Goal: Task Accomplishment & Management: Manage account settings

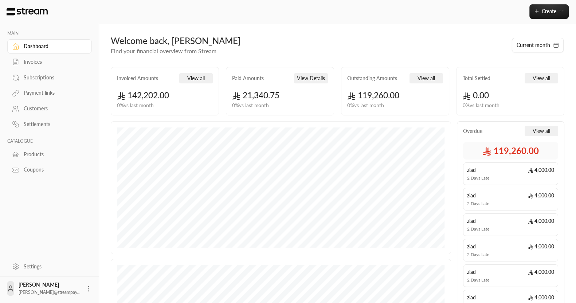
click at [44, 90] on div "Payment links" at bounding box center [53, 92] width 59 height 7
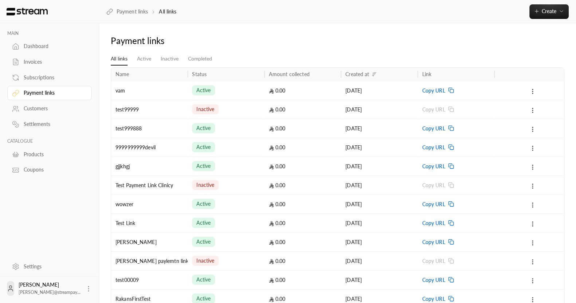
click at [51, 72] on link "Subscriptions" at bounding box center [49, 77] width 85 height 14
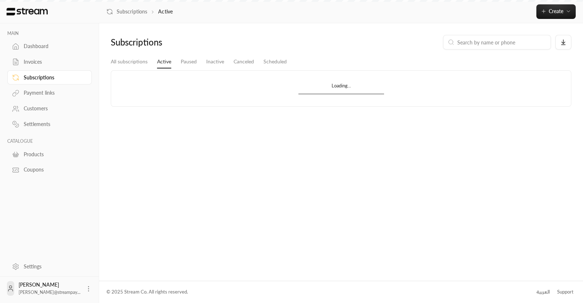
click at [43, 69] on div "Subscriptions" at bounding box center [49, 77] width 85 height 16
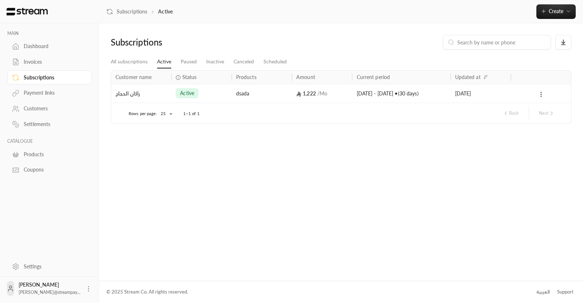
click at [31, 58] on link "Invoices" at bounding box center [49, 62] width 85 height 14
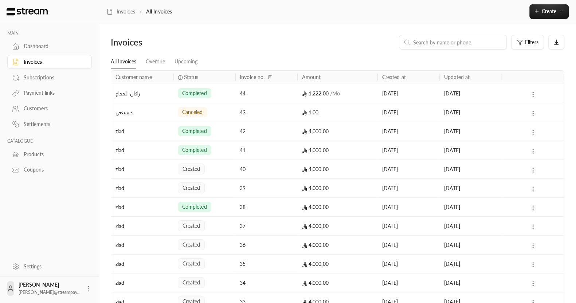
click at [534, 93] on icon at bounding box center [533, 94] width 7 height 7
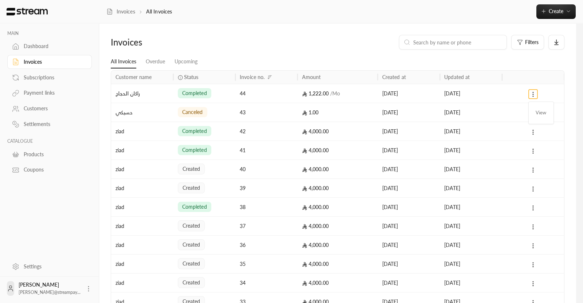
click at [500, 97] on div at bounding box center [291, 151] width 583 height 303
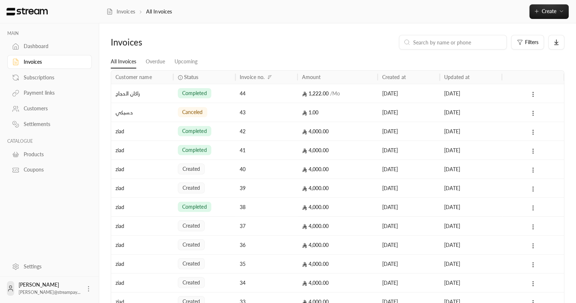
click at [500, 97] on div "8/10/2025" at bounding box center [471, 93] width 62 height 19
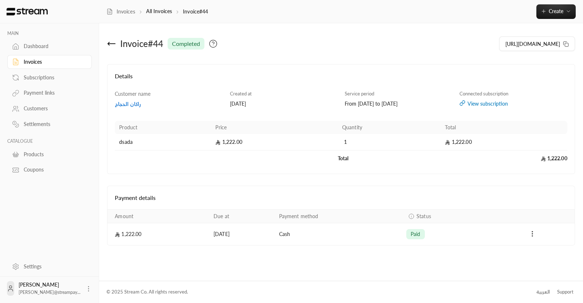
click at [486, 99] on div "Connected subscription View subscription" at bounding box center [513, 99] width 115 height 18
click at [482, 101] on div "View subscription" at bounding box center [513, 103] width 108 height 7
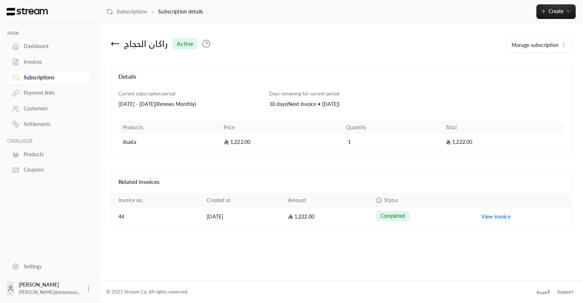
click at [119, 47] on icon at bounding box center [115, 43] width 9 height 9
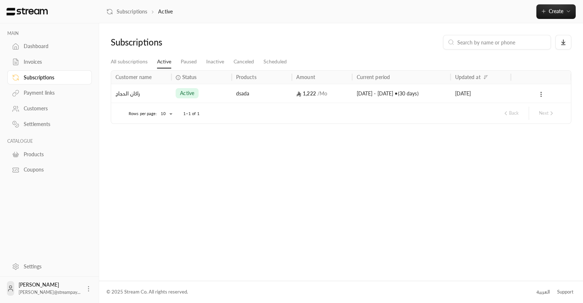
click at [38, 62] on div "Invoices" at bounding box center [53, 61] width 59 height 7
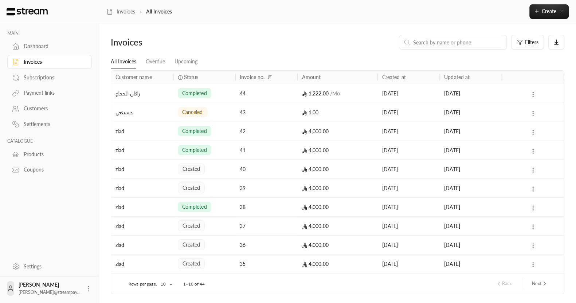
click at [534, 111] on icon at bounding box center [533, 113] width 7 height 7
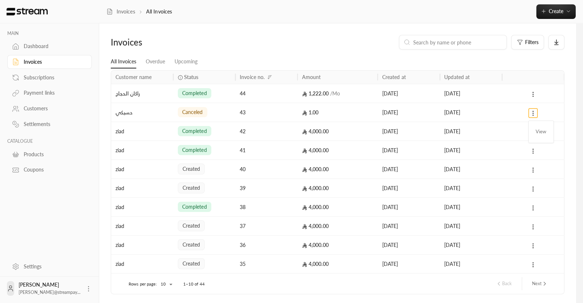
click at [536, 170] on div at bounding box center [291, 151] width 583 height 303
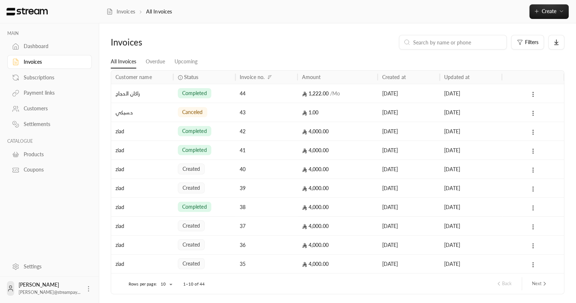
click at [492, 161] on div "6/10/2025" at bounding box center [471, 169] width 54 height 19
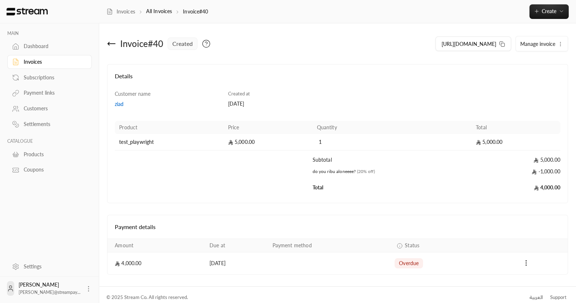
click at [559, 44] on icon "button" at bounding box center [560, 44] width 6 height 6
click at [399, 95] on div "Customer name ziad Created at 06/10/2025 Product Price Quantity Total test_play…" at bounding box center [337, 143] width 452 height 106
click at [27, 87] on link "Payment links" at bounding box center [49, 93] width 85 height 14
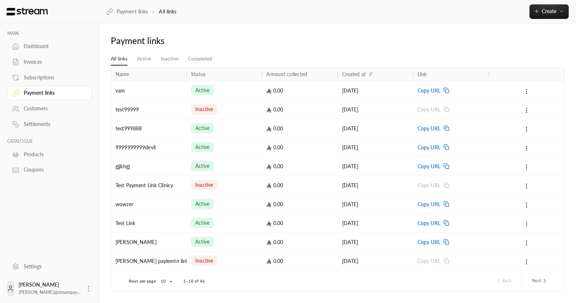
click at [539, 98] on div at bounding box center [526, 90] width 67 height 19
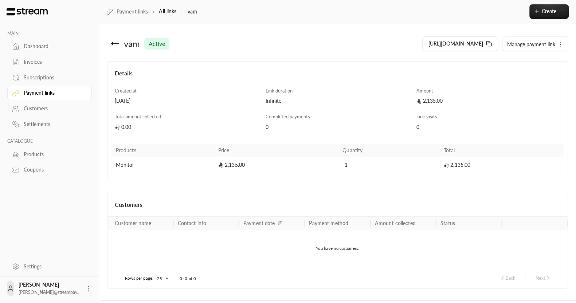
click at [559, 45] on icon "button" at bounding box center [560, 45] width 6 height 6
click at [289, 52] on div "vam active" at bounding box center [224, 43] width 234 height 17
click at [24, 44] on div "Dashboard" at bounding box center [53, 46] width 59 height 7
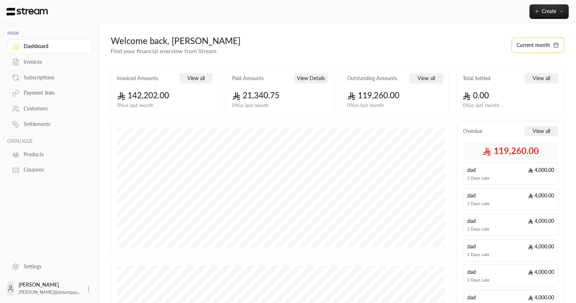
click at [513, 42] on button "Current month" at bounding box center [538, 45] width 52 height 15
select select "*"
select select "****"
click at [47, 66] on link "Invoices" at bounding box center [49, 62] width 85 height 14
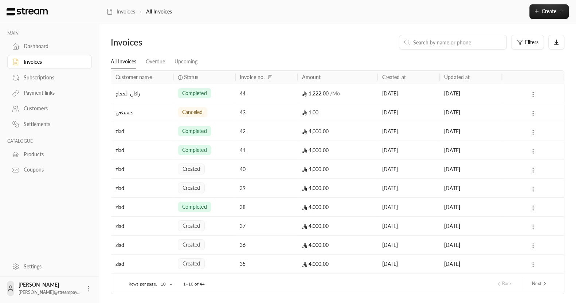
click at [370, 171] on div "4,000.00" at bounding box center [337, 169] width 71 height 19
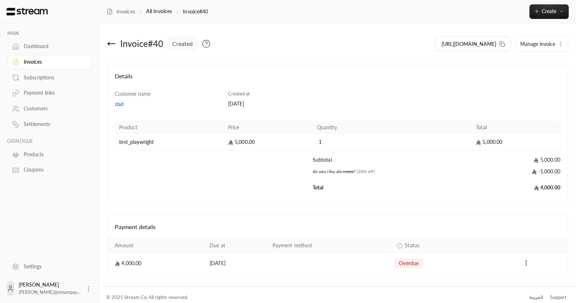
click at [561, 44] on icon "button" at bounding box center [560, 44] width 6 height 6
click at [451, 83] on h4 "Details" at bounding box center [337, 80] width 445 height 16
click at [112, 55] on div "Invoice # 40 created https://streampay.sa/ss/N0AtA Manage invoice Edit Cancel" at bounding box center [337, 46] width 461 height 23
click at [110, 45] on icon at bounding box center [111, 43] width 9 height 9
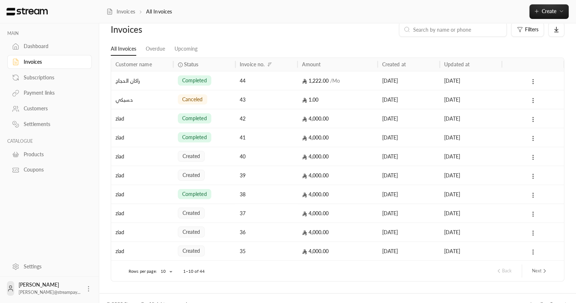
scroll to position [25, 0]
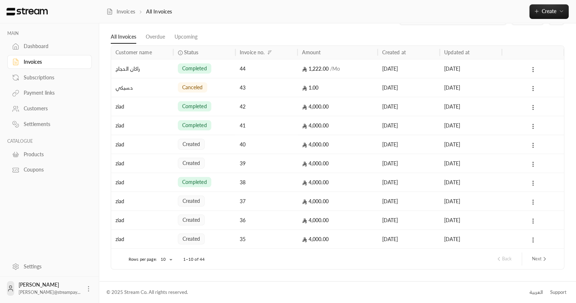
click at [542, 261] on icon "next page" at bounding box center [544, 259] width 7 height 7
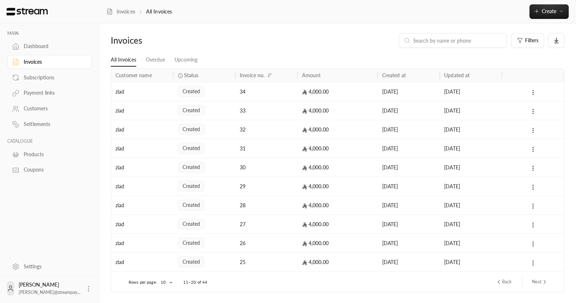
scroll to position [0, 0]
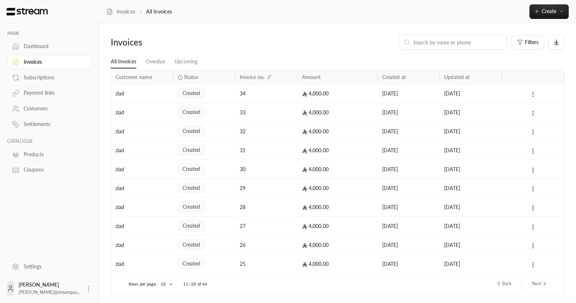
click at [533, 98] on button at bounding box center [533, 94] width 8 height 8
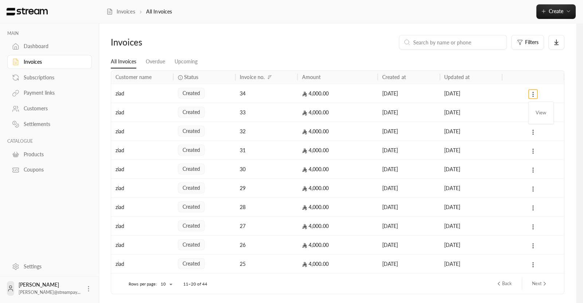
click at [74, 206] on div at bounding box center [291, 151] width 583 height 303
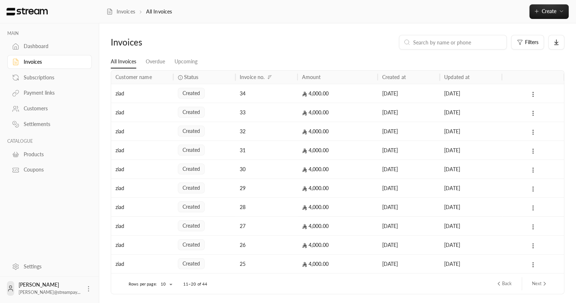
click at [275, 91] on div "34" at bounding box center [267, 93] width 54 height 19
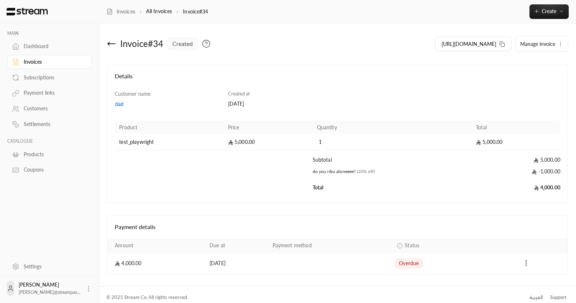
click at [548, 43] on span "Manage invoice" at bounding box center [537, 44] width 35 height 6
click at [41, 43] on div "Dashboard" at bounding box center [53, 46] width 59 height 7
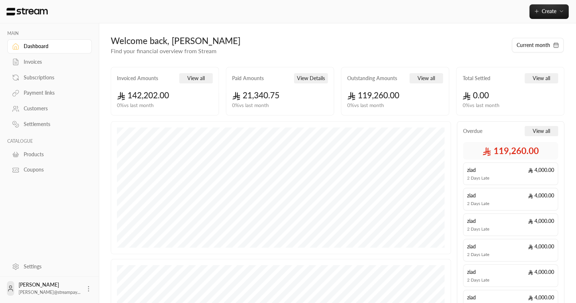
click at [127, 82] on div "Invoiced Amounts View all" at bounding box center [165, 78] width 96 height 10
click at [70, 77] on div "Subscriptions" at bounding box center [53, 77] width 59 height 7
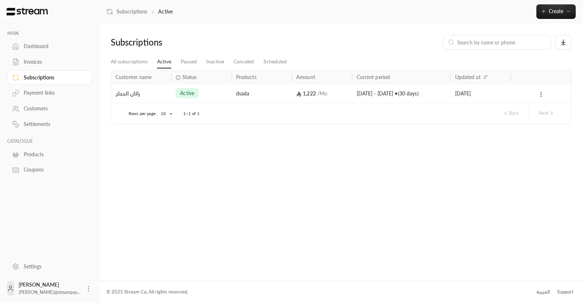
click at [541, 97] on icon at bounding box center [541, 94] width 7 height 7
click at [444, 162] on div at bounding box center [291, 151] width 583 height 303
click at [200, 240] on div "Subscriptions All subscriptions Active Paused Inactive Canceled Scheduled Custo…" at bounding box center [341, 151] width 484 height 257
click at [429, 300] on div "© 2025 Stream Co. All rights reserved. العربية Support" at bounding box center [340, 292] width 469 height 22
click at [328, 100] on div "1,222 / Mo" at bounding box center [321, 93] width 51 height 19
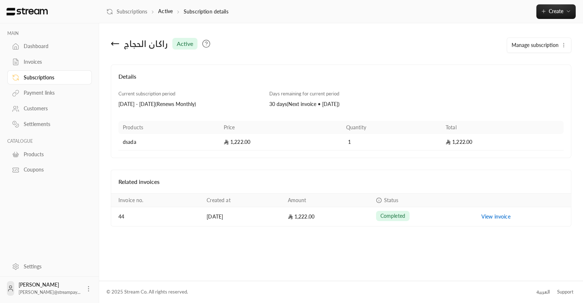
click at [555, 48] on button "Manage subscription" at bounding box center [539, 45] width 64 height 15
click at [311, 25] on div "راكان الحجاج active Manage subscription Edit subscription Pause subscription Ca…" at bounding box center [341, 151] width 484 height 257
click at [541, 283] on div "© 2025 Stream Co. All rights reserved. العربية Support" at bounding box center [340, 292] width 469 height 22
click at [543, 296] on li "العربية" at bounding box center [542, 292] width 23 height 15
click at [537, 290] on div "العربية" at bounding box center [542, 291] width 13 height 7
